Goal: Information Seeking & Learning: Learn about a topic

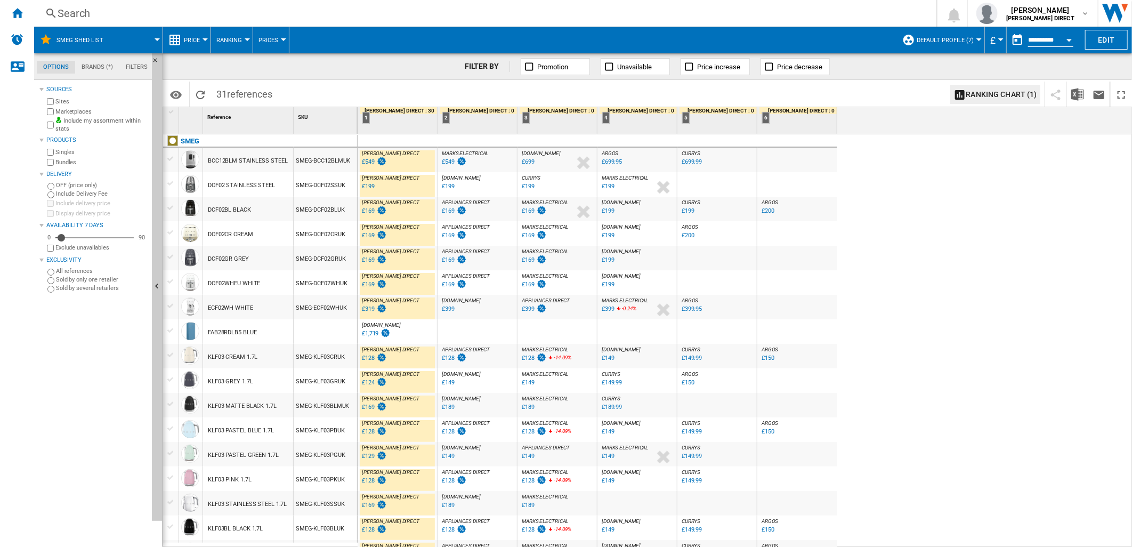
scroll to position [177, 0]
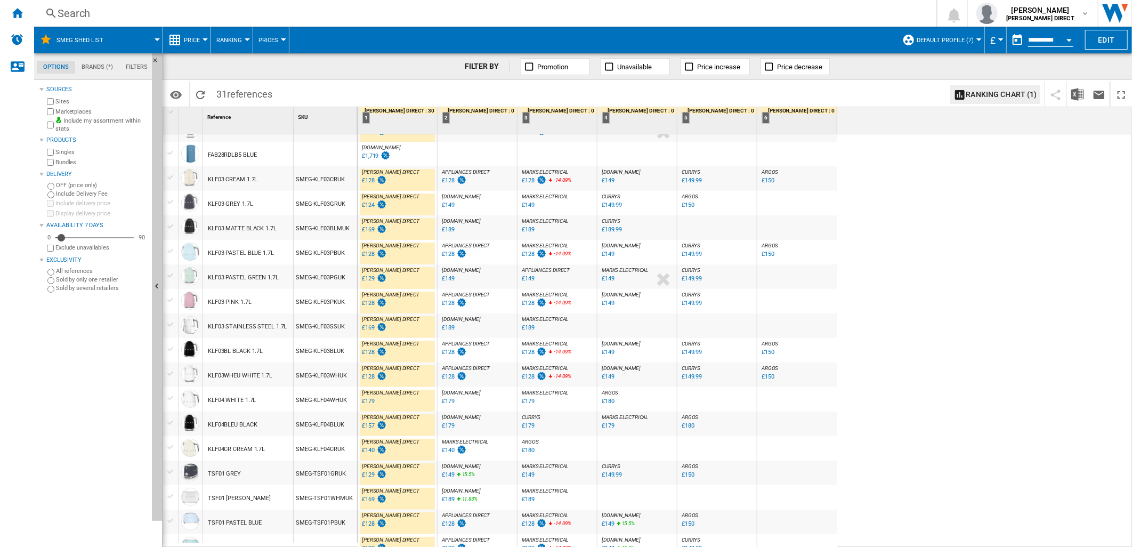
click at [528, 180] on div "£128" at bounding box center [528, 180] width 13 height 7
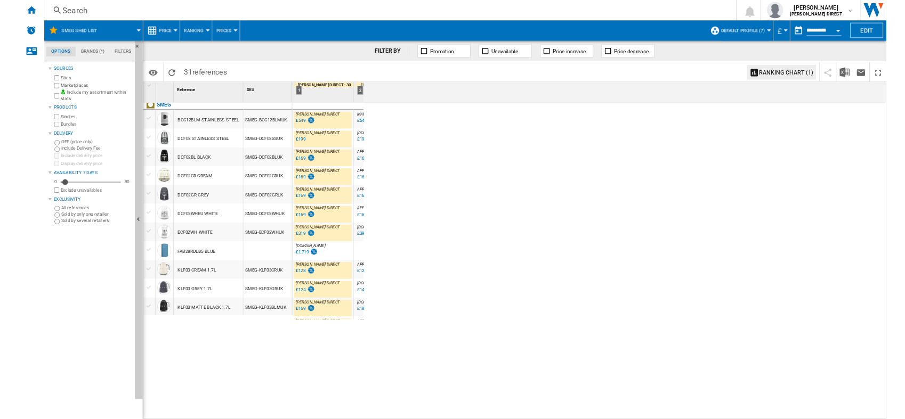
scroll to position [4, 0]
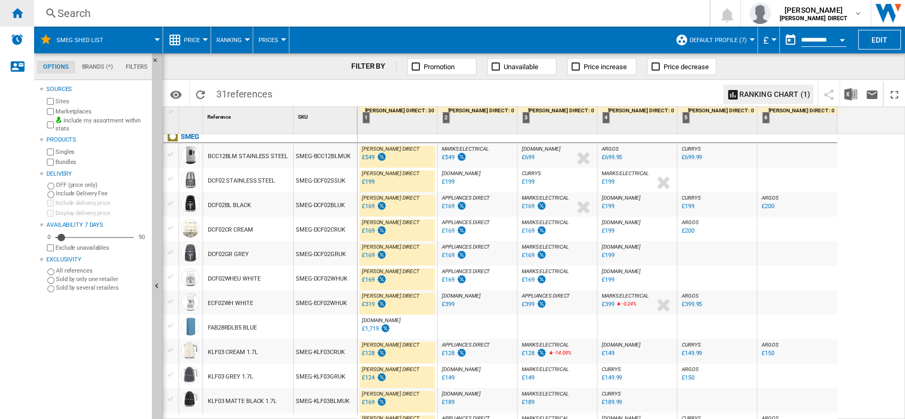
click at [1, 6] on div "Home" at bounding box center [17, 13] width 34 height 27
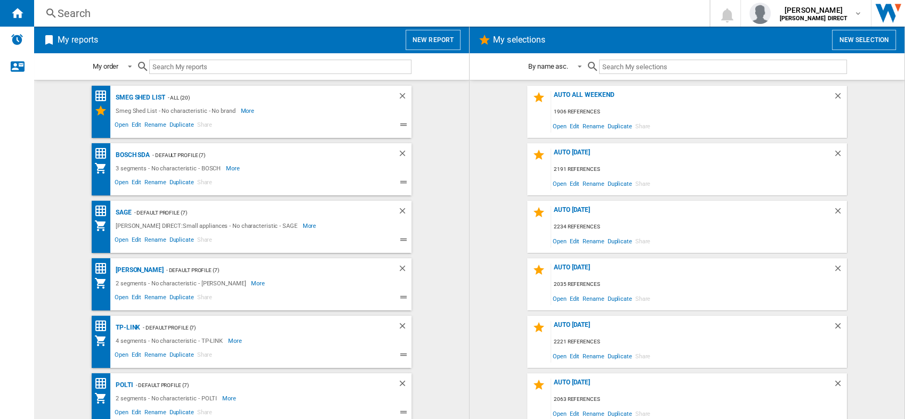
scroll to position [59, 0]
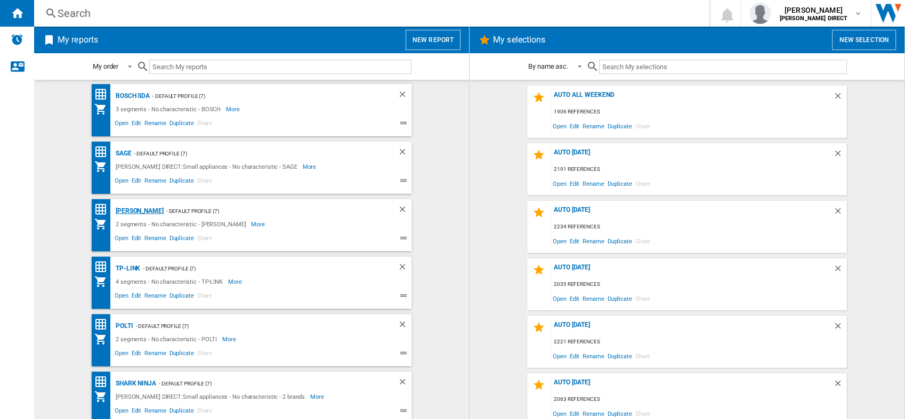
click at [134, 214] on div "[PERSON_NAME]" at bounding box center [138, 211] width 51 height 13
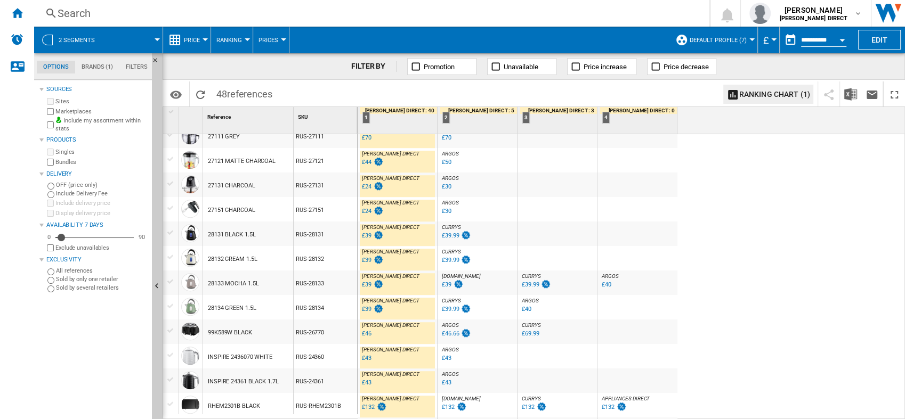
scroll to position [904, 0]
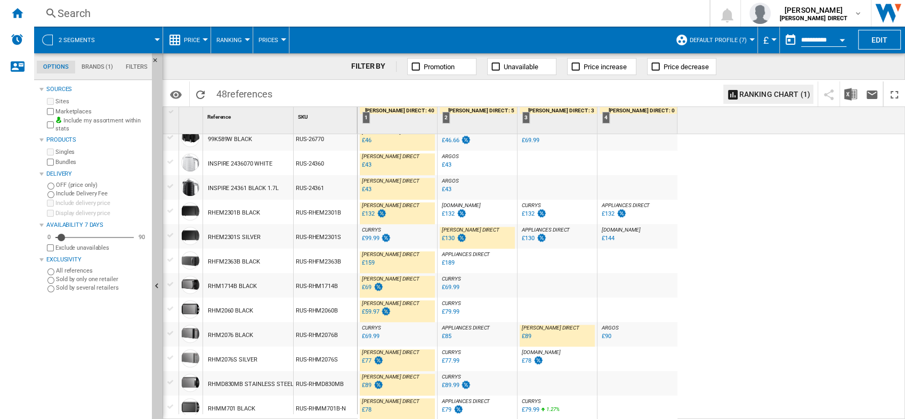
click at [367, 337] on div "£69.99" at bounding box center [370, 336] width 17 height 7
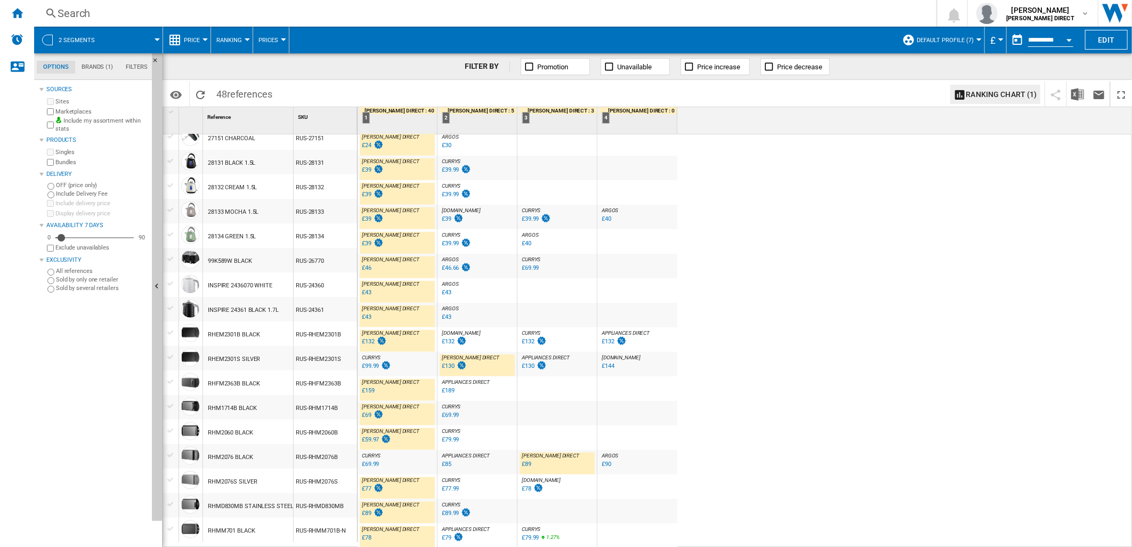
scroll to position [776, 0]
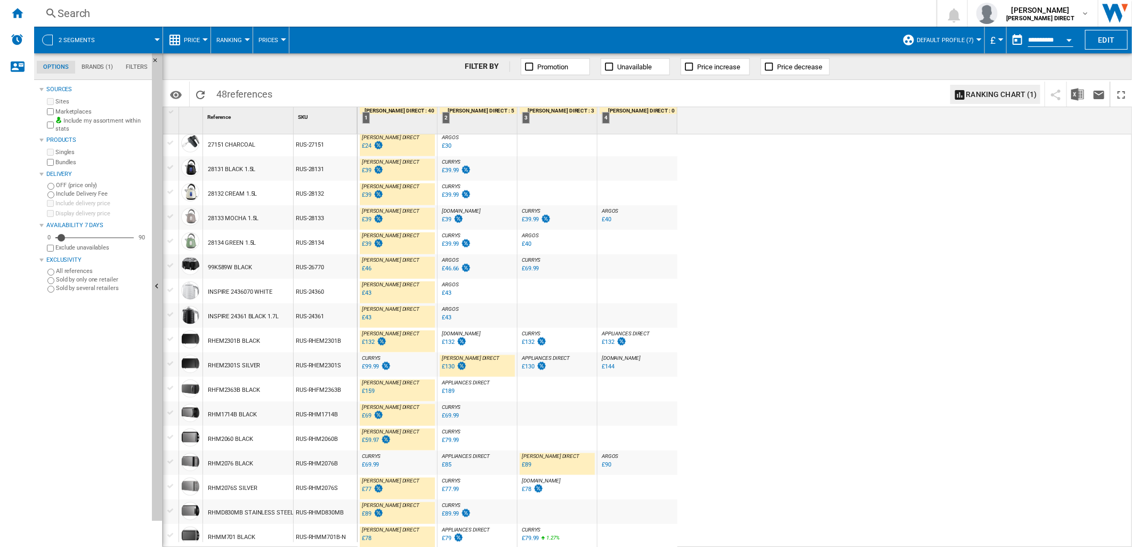
click at [448, 512] on div "£89.99" at bounding box center [450, 513] width 17 height 7
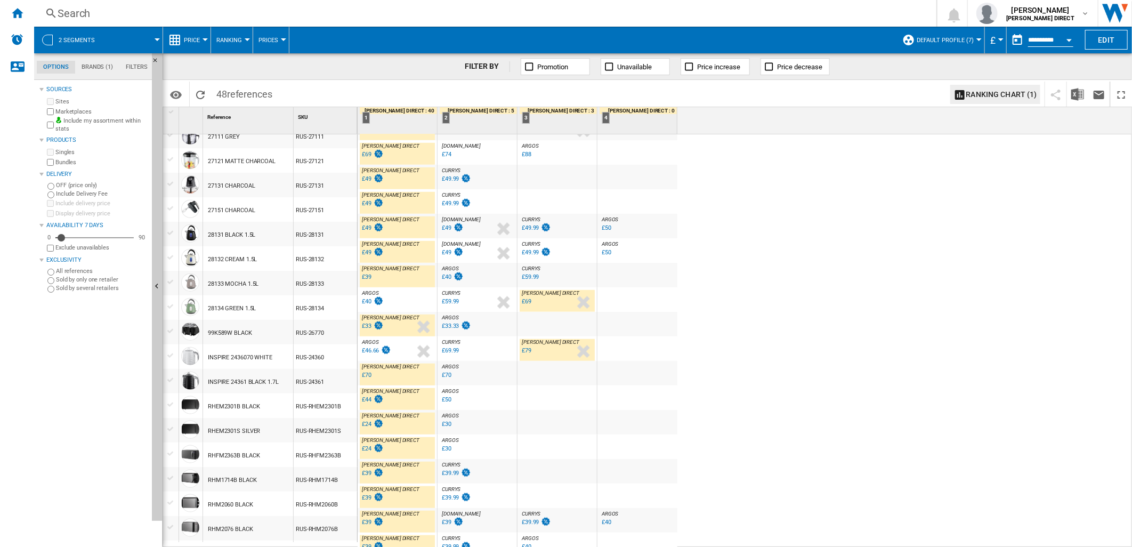
scroll to position [473, 0]
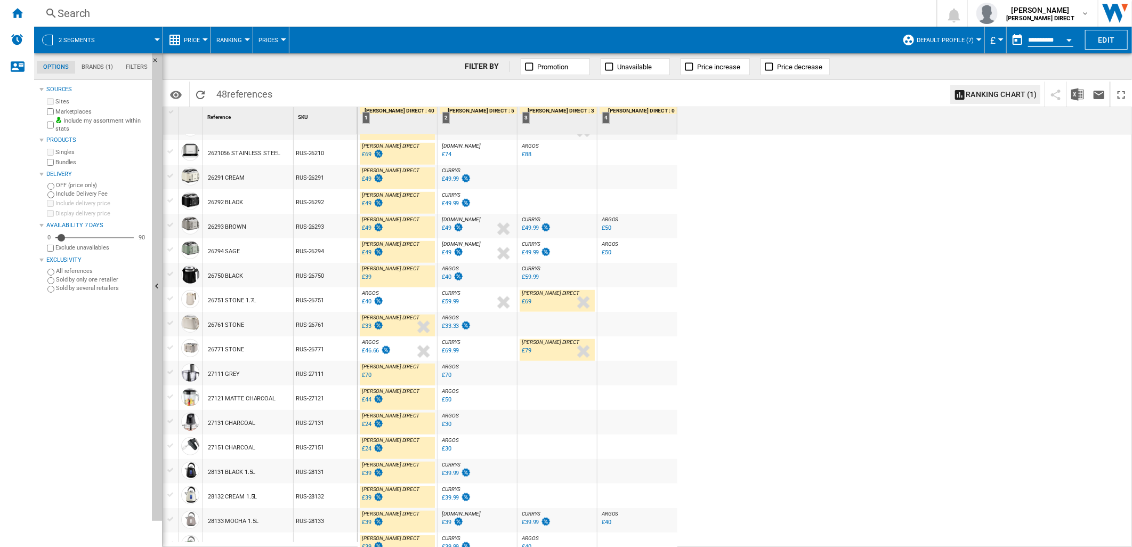
click at [368, 350] on div "£46.66" at bounding box center [370, 350] width 17 height 7
click at [368, 326] on div "£33" at bounding box center [367, 325] width 10 height 7
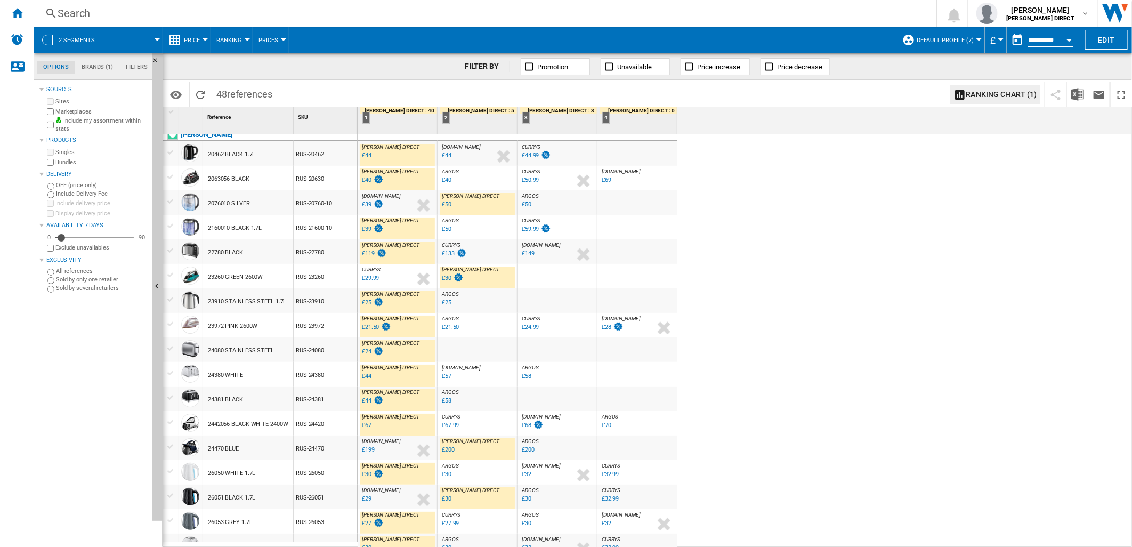
scroll to position [0, 0]
